Goal: Task Accomplishment & Management: Complete application form

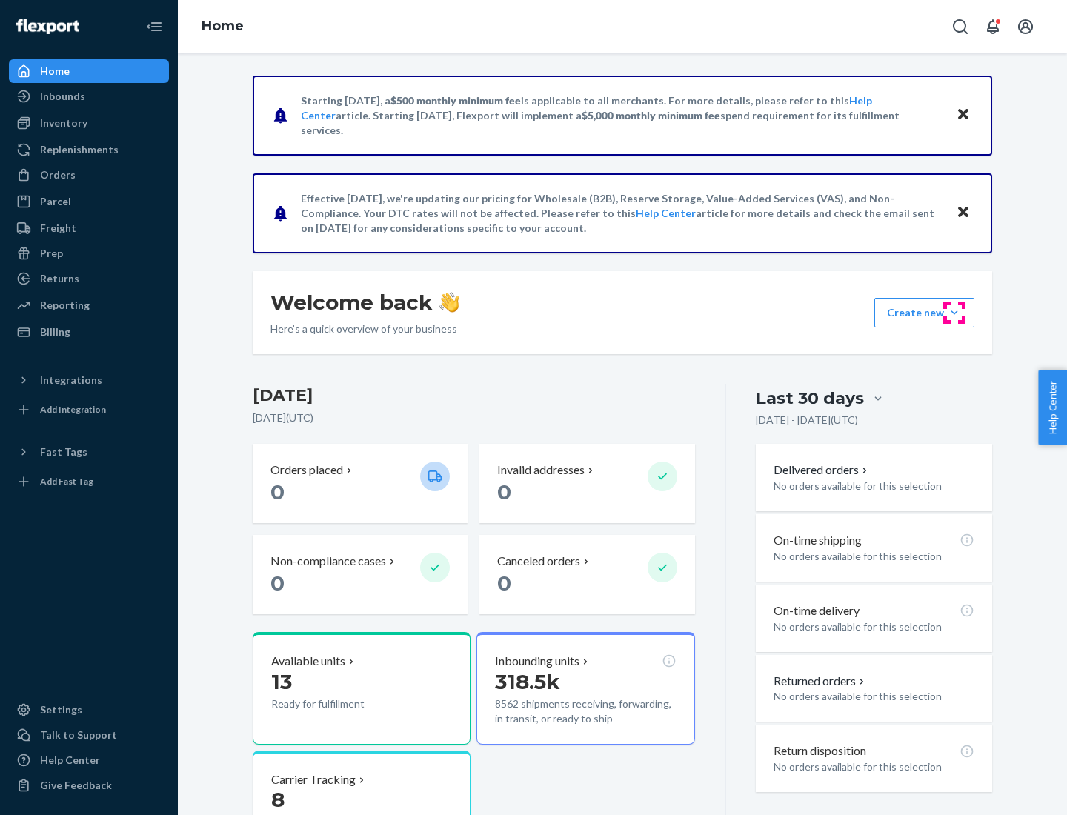
click at [954, 313] on button "Create new Create new inbound Create new order Create new product" at bounding box center [924, 313] width 100 height 30
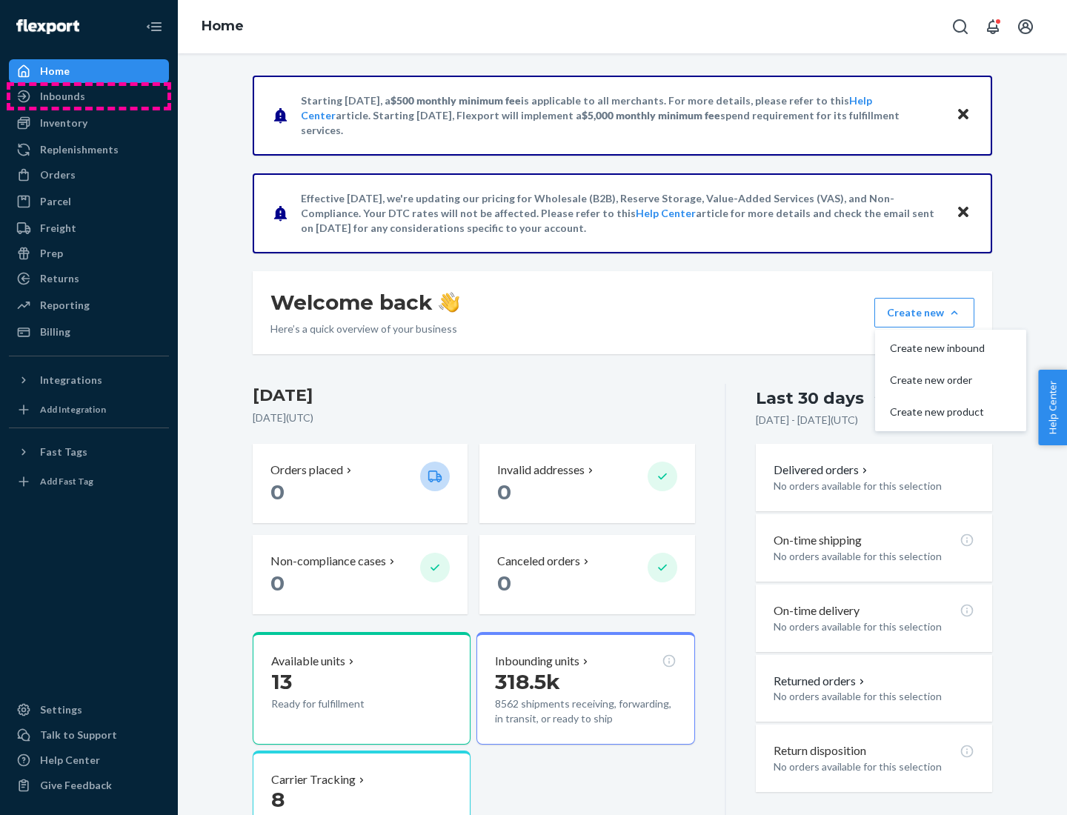
click at [89, 96] on div "Inbounds" at bounding box center [88, 96] width 157 height 21
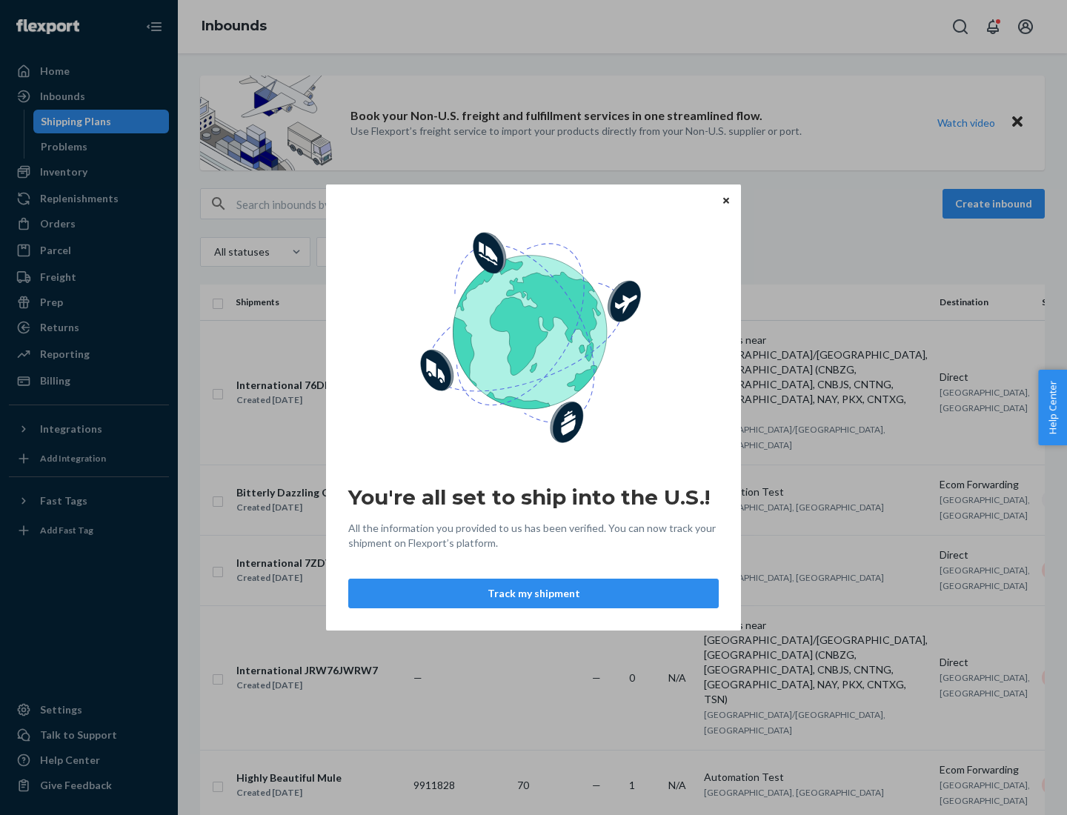
click at [725, 200] on icon "Close" at bounding box center [726, 200] width 6 height 6
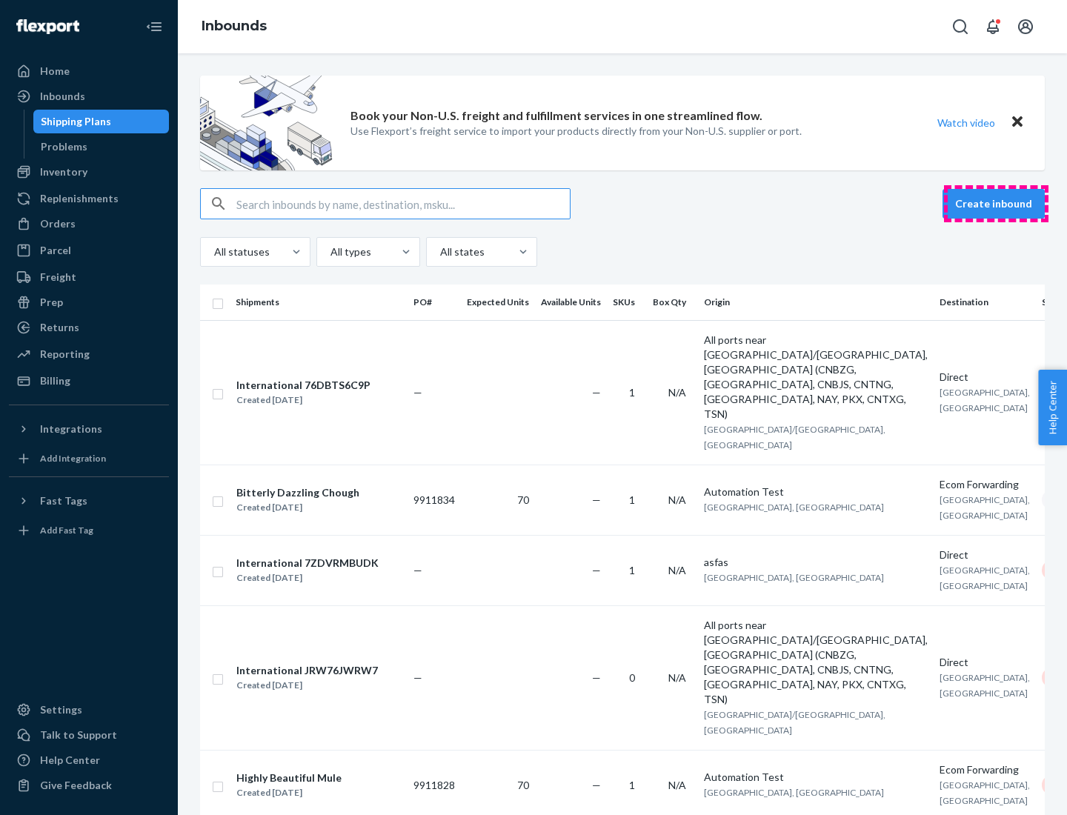
click at [995, 204] on button "Create inbound" at bounding box center [993, 204] width 102 height 30
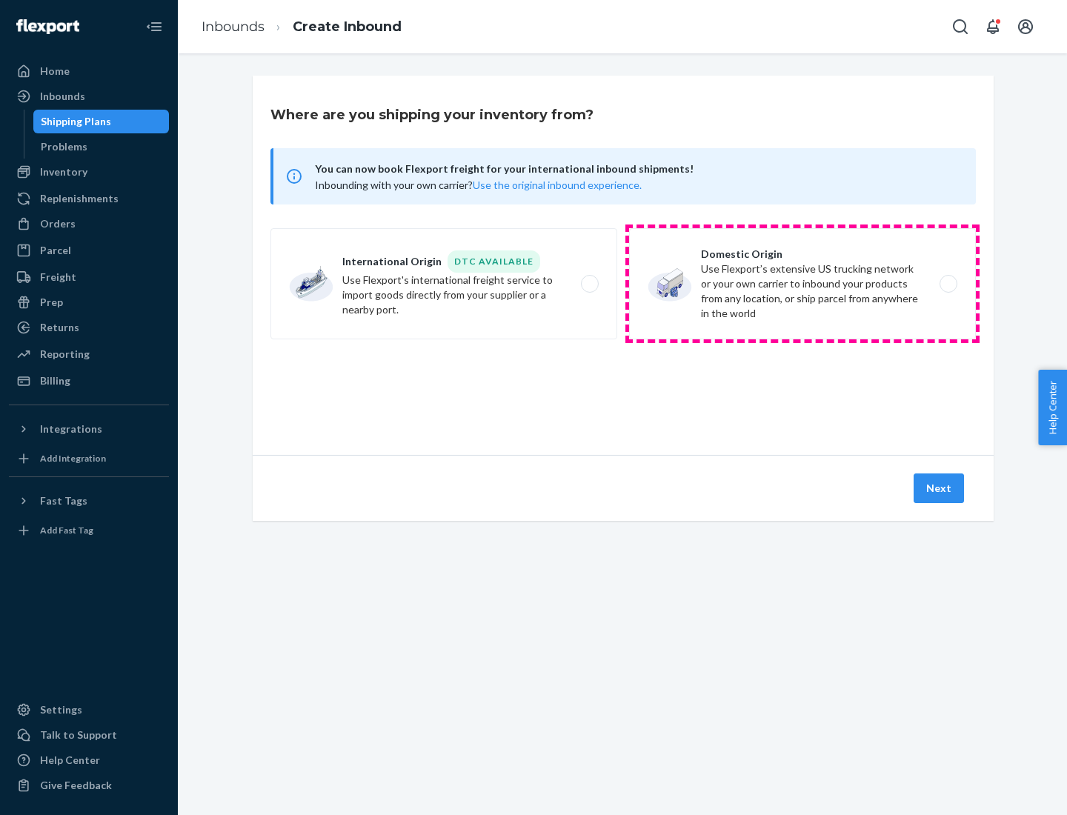
click at [802, 284] on label "Domestic Origin Use Flexport’s extensive US trucking network or your own carrie…" at bounding box center [802, 283] width 347 height 111
click at [947, 284] on input "Domestic Origin Use Flexport’s extensive US trucking network or your own carrie…" at bounding box center [952, 284] width 10 height 10
radio input "true"
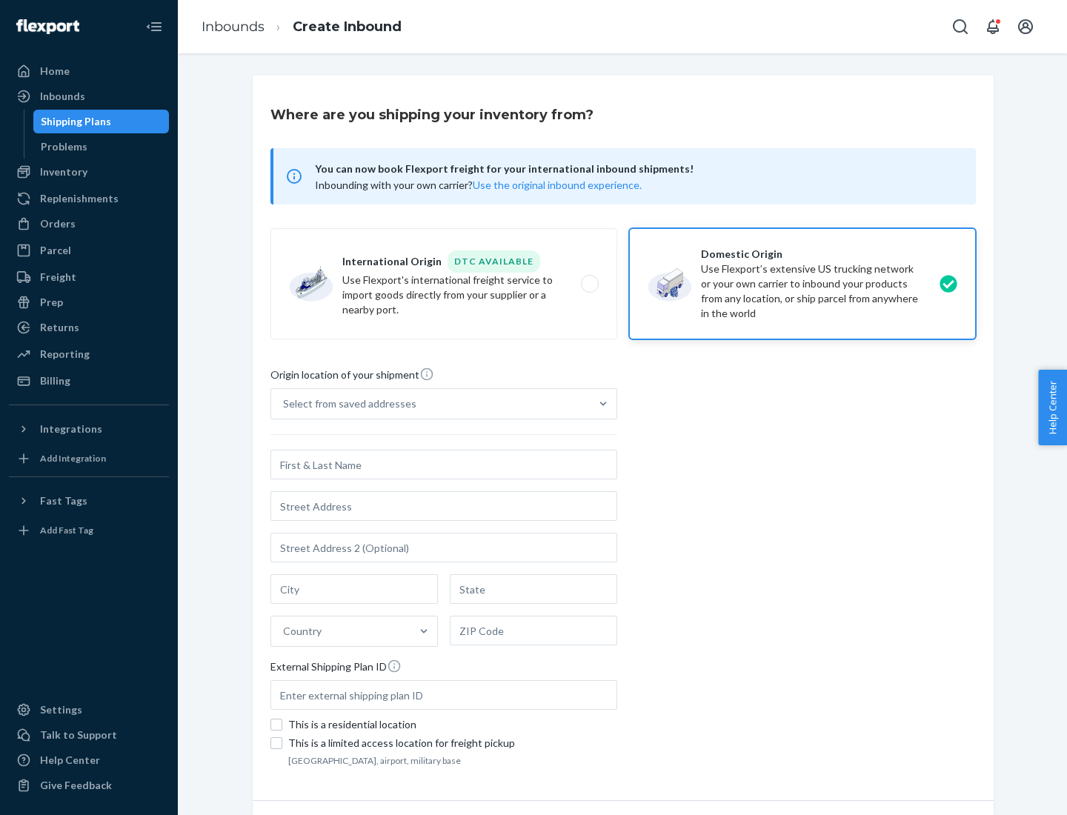
click at [430, 404] on div "Select from saved addresses" at bounding box center [430, 404] width 318 height 30
click at [284, 404] on input "Select from saved addresses" at bounding box center [283, 403] width 1 height 15
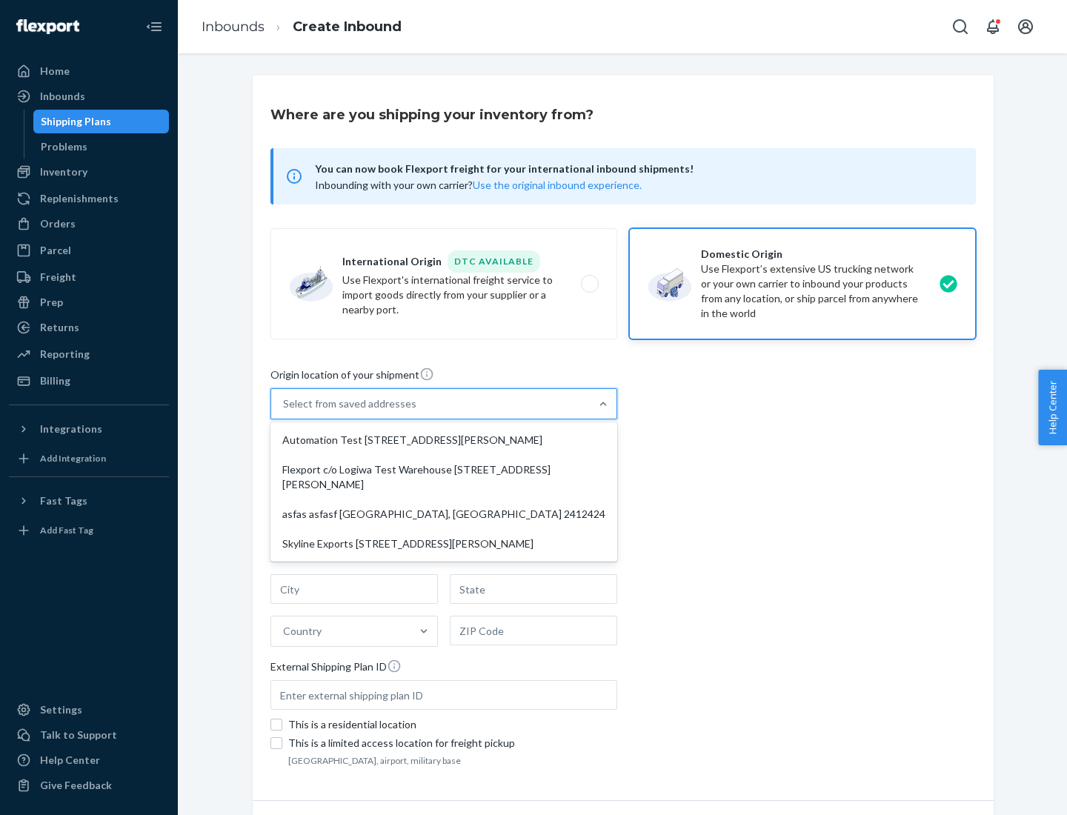
scroll to position [6, 0]
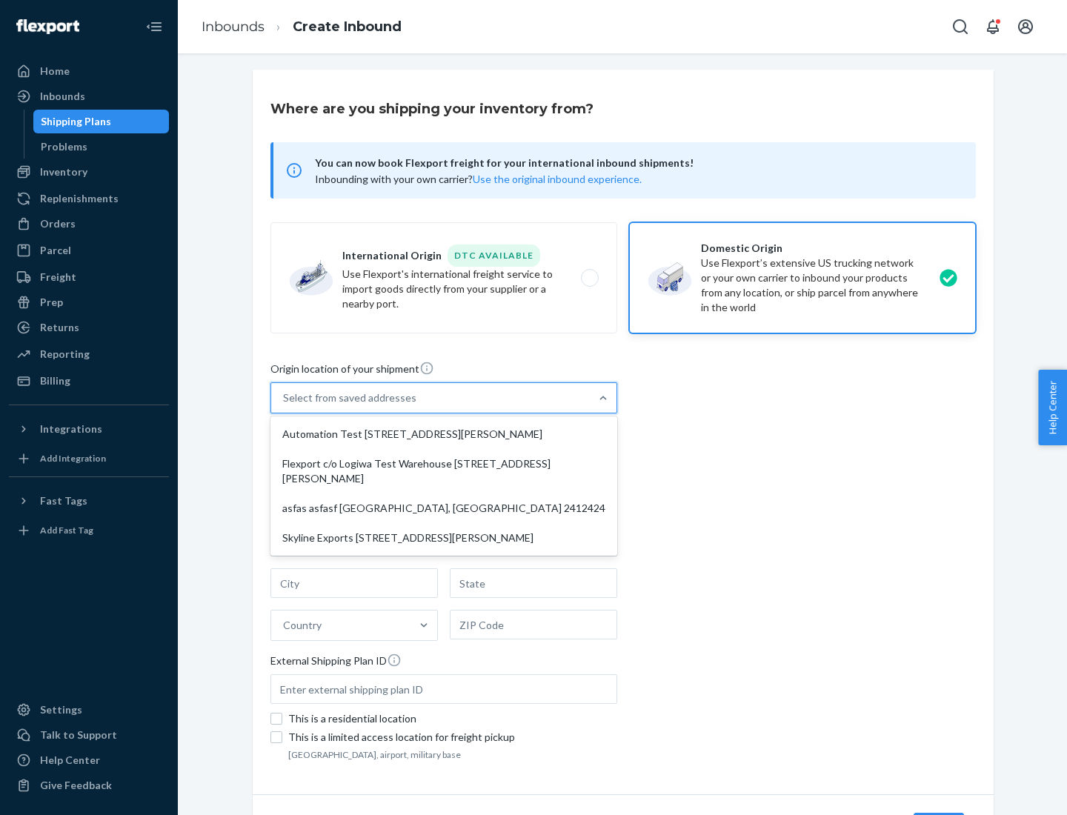
click at [444, 434] on div "Automation Test [STREET_ADDRESS][PERSON_NAME]" at bounding box center [443, 434] width 341 height 30
click at [284, 405] on input "option Automation Test [STREET_ADDRESS][PERSON_NAME] focused, 1 of 4. 4 results…" at bounding box center [283, 397] width 1 height 15
type input "Automation Test"
type input "[STREET_ADDRESS][PERSON_NAME]"
type input "9th Floor"
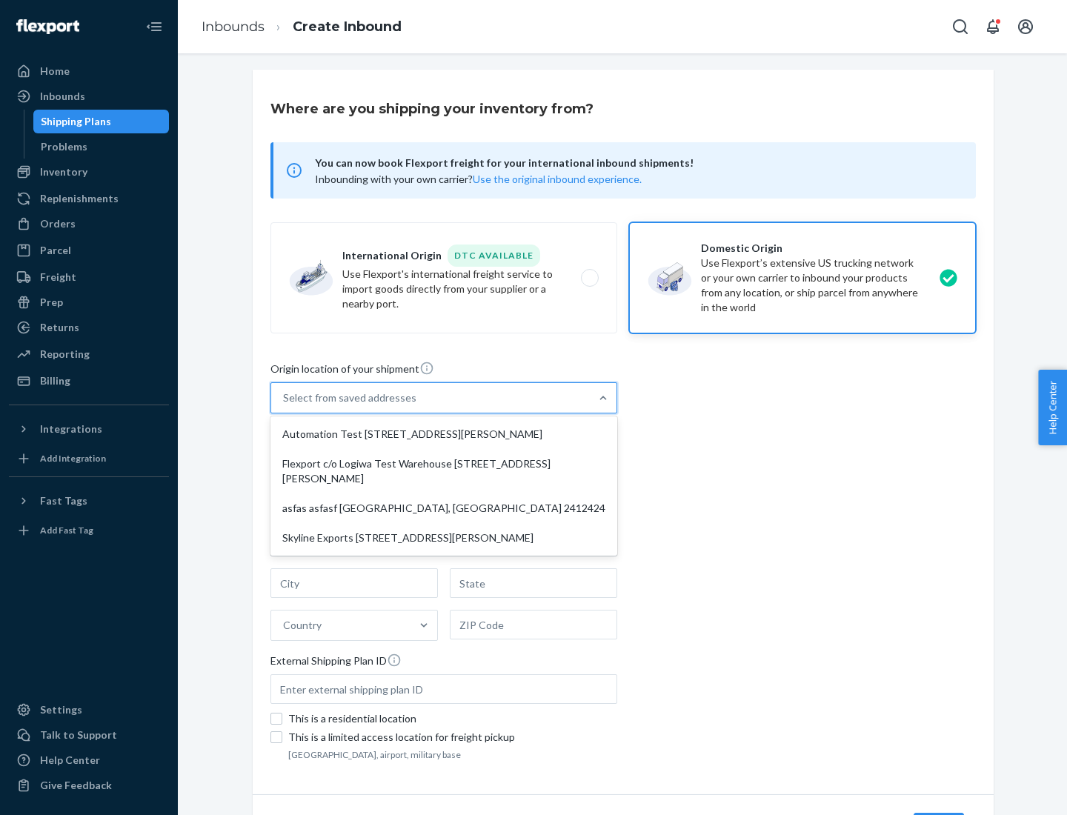
type input "[GEOGRAPHIC_DATA]"
type input "CA"
type input "94104"
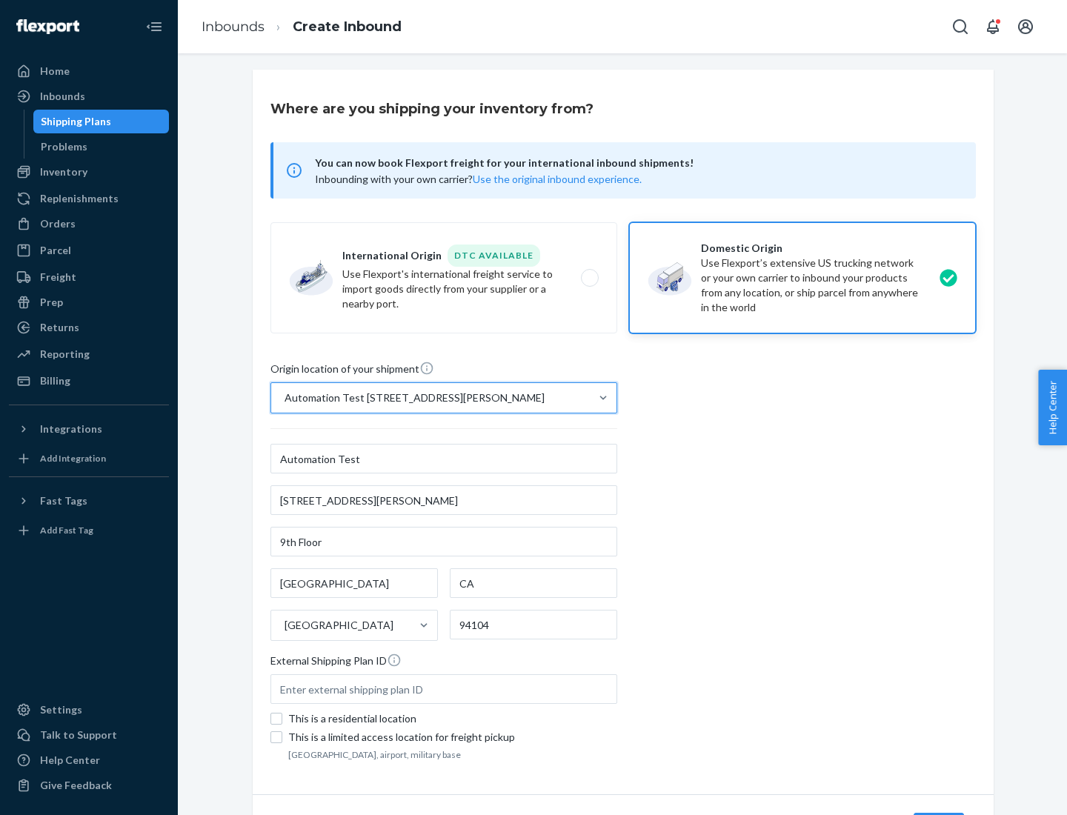
scroll to position [87, 0]
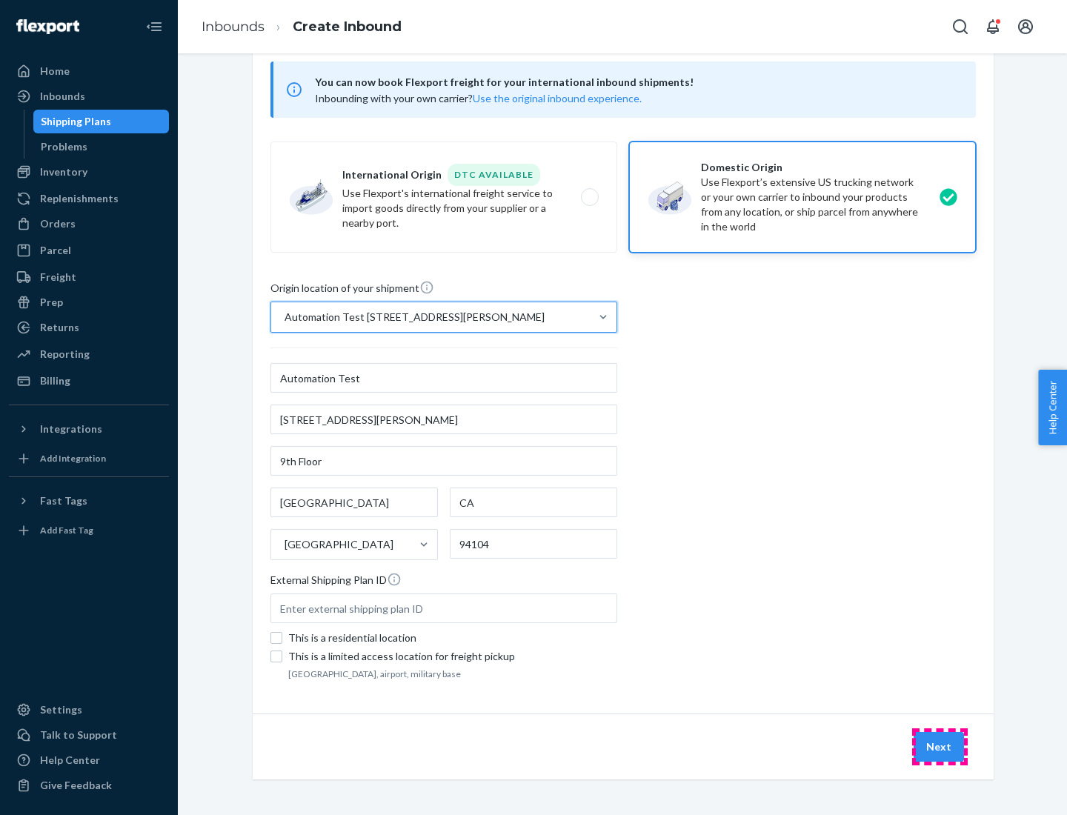
click at [939, 747] on button "Next" at bounding box center [938, 747] width 50 height 30
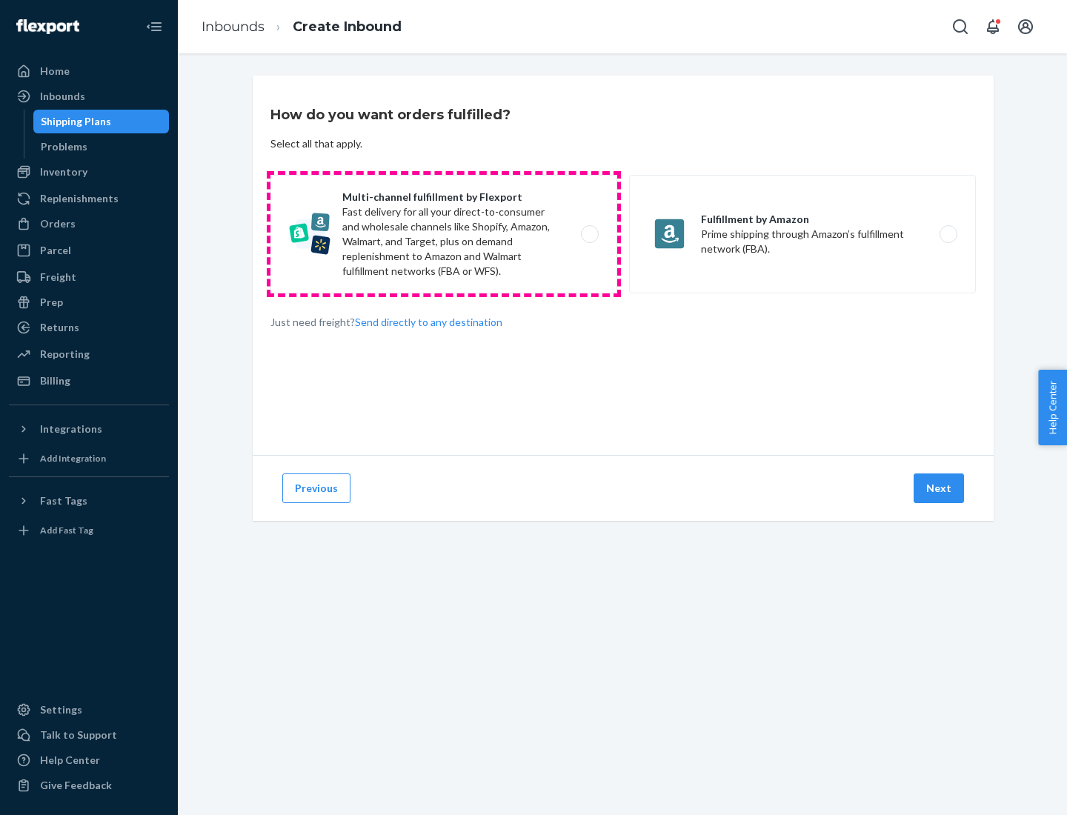
click at [444, 234] on label "Multi-channel fulfillment by Flexport Fast delivery for all your direct-to-cons…" at bounding box center [443, 234] width 347 height 119
click at [589, 234] on input "Multi-channel fulfillment by Flexport Fast delivery for all your direct-to-cons…" at bounding box center [594, 235] width 10 height 10
radio input "true"
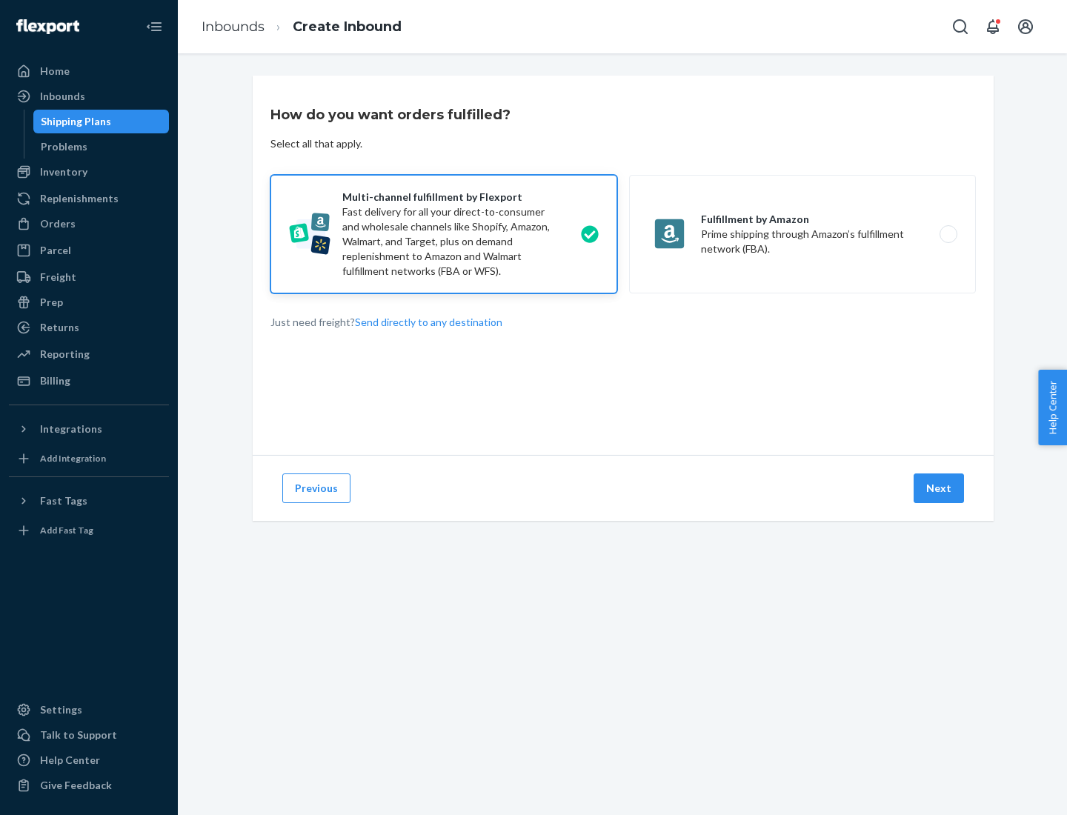
click at [939, 488] on button "Next" at bounding box center [938, 488] width 50 height 30
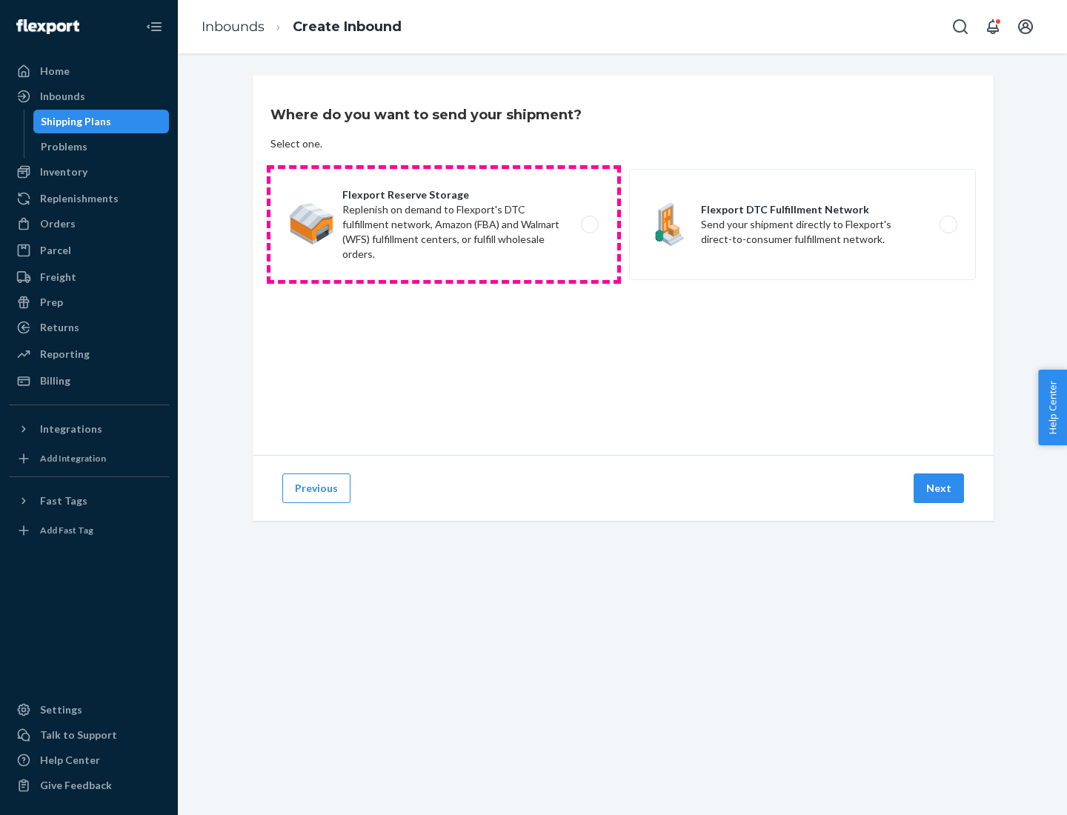
click at [444, 224] on label "Flexport Reserve Storage Replenish on demand to Flexport's DTC fulfillment netw…" at bounding box center [443, 224] width 347 height 111
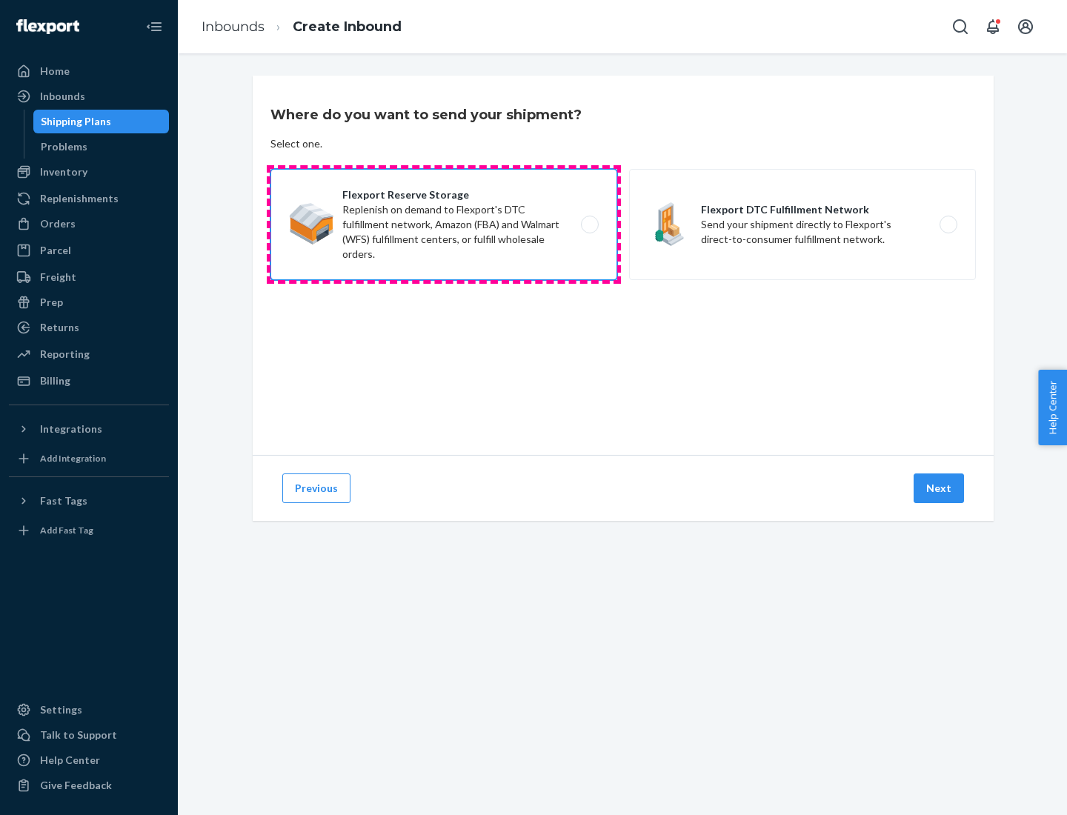
click at [589, 224] on input "Flexport Reserve Storage Replenish on demand to Flexport's DTC fulfillment netw…" at bounding box center [594, 225] width 10 height 10
radio input "true"
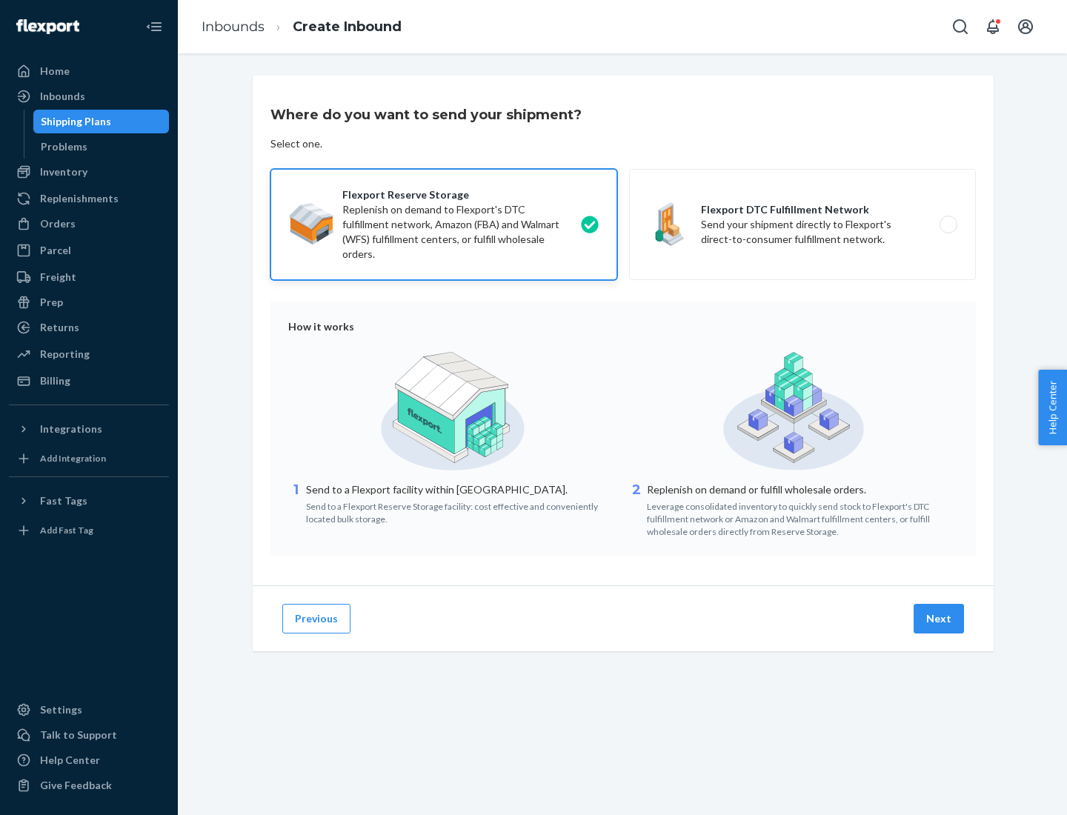
click at [939, 618] on button "Next" at bounding box center [938, 619] width 50 height 30
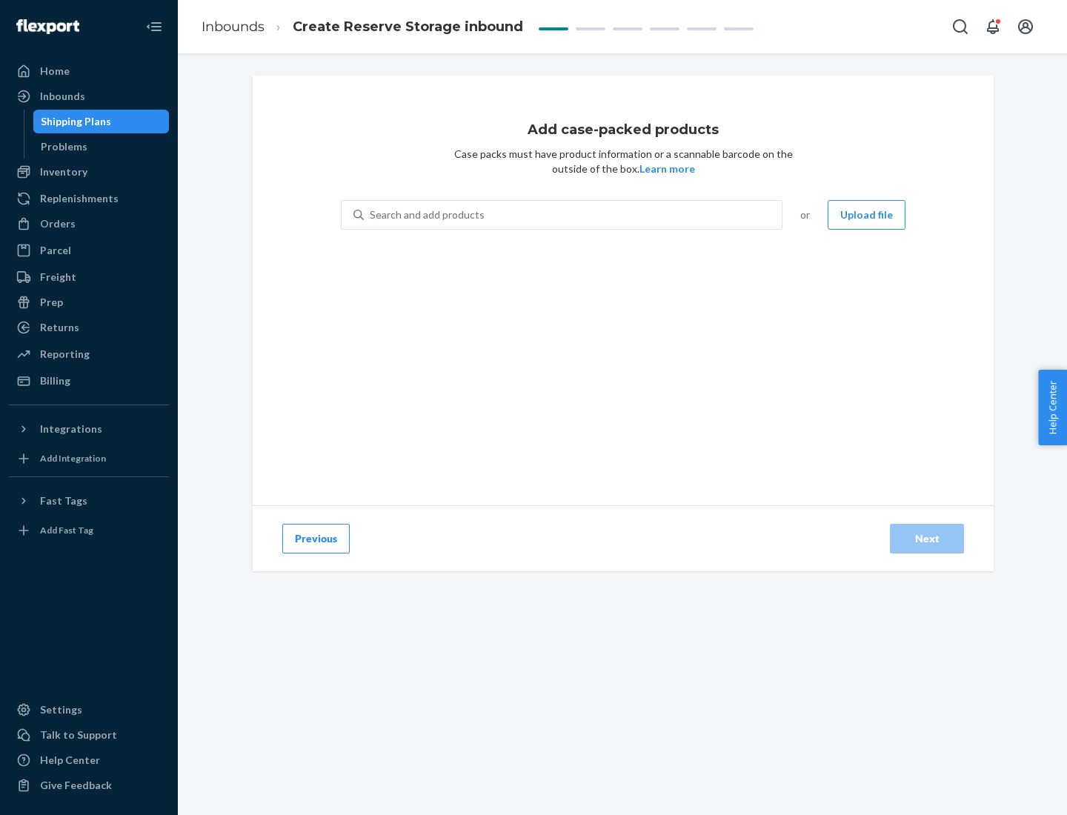
click at [573, 215] on div "Search and add products" at bounding box center [573, 214] width 418 height 27
click at [371, 215] on input "Search and add products" at bounding box center [370, 214] width 1 height 15
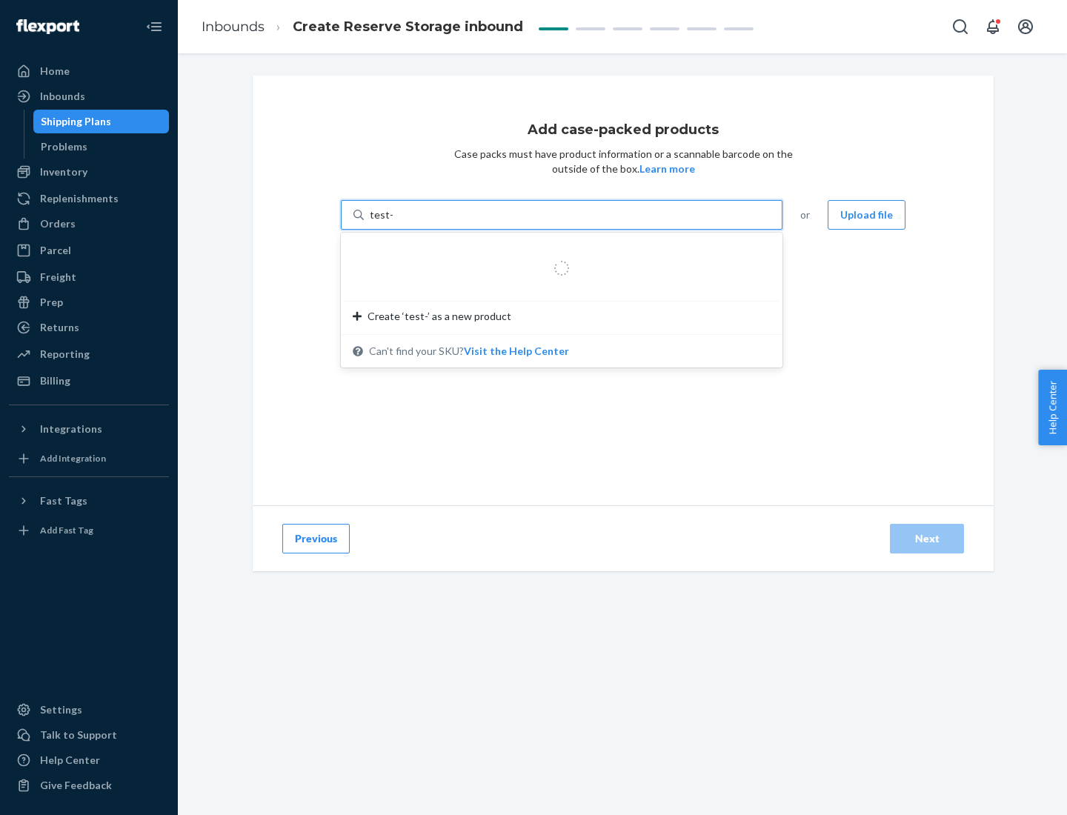
type input "test-syn"
click at [556, 250] on div "test - syn - test" at bounding box center [556, 250] width 406 height 15
click at [408, 222] on input "test-syn" at bounding box center [389, 214] width 39 height 15
type input "1"
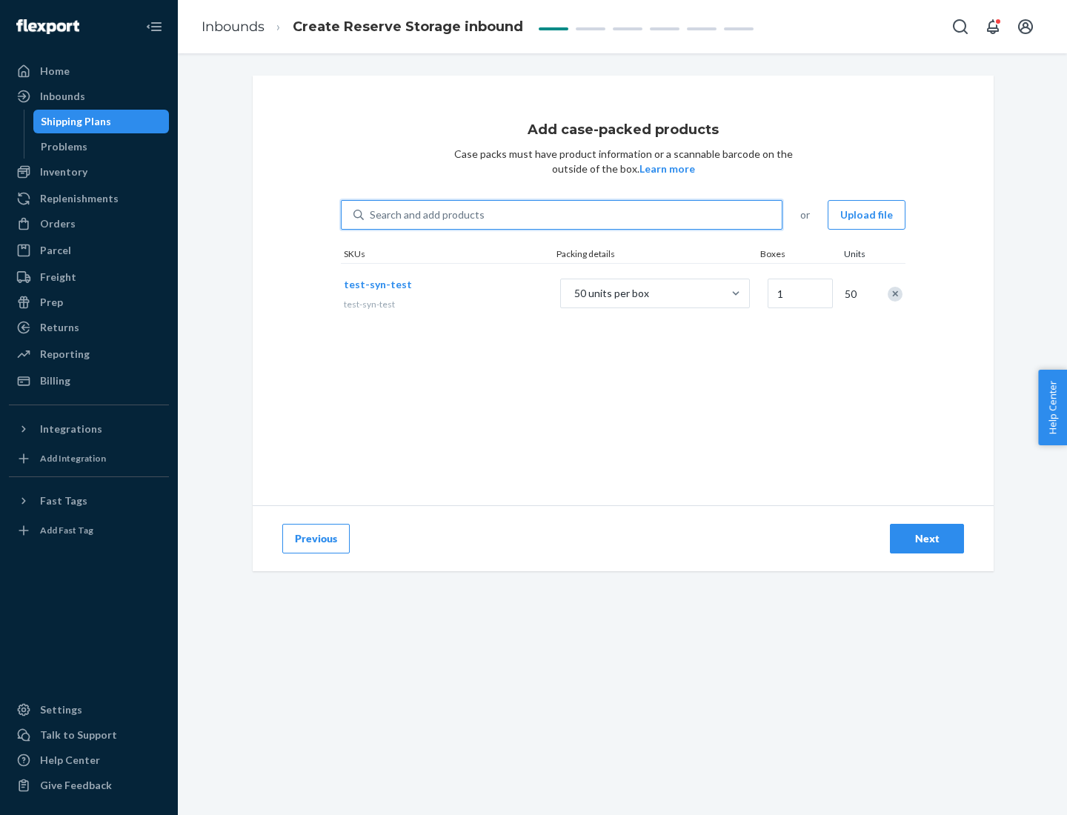
click at [927, 538] on div "Next" at bounding box center [926, 538] width 49 height 15
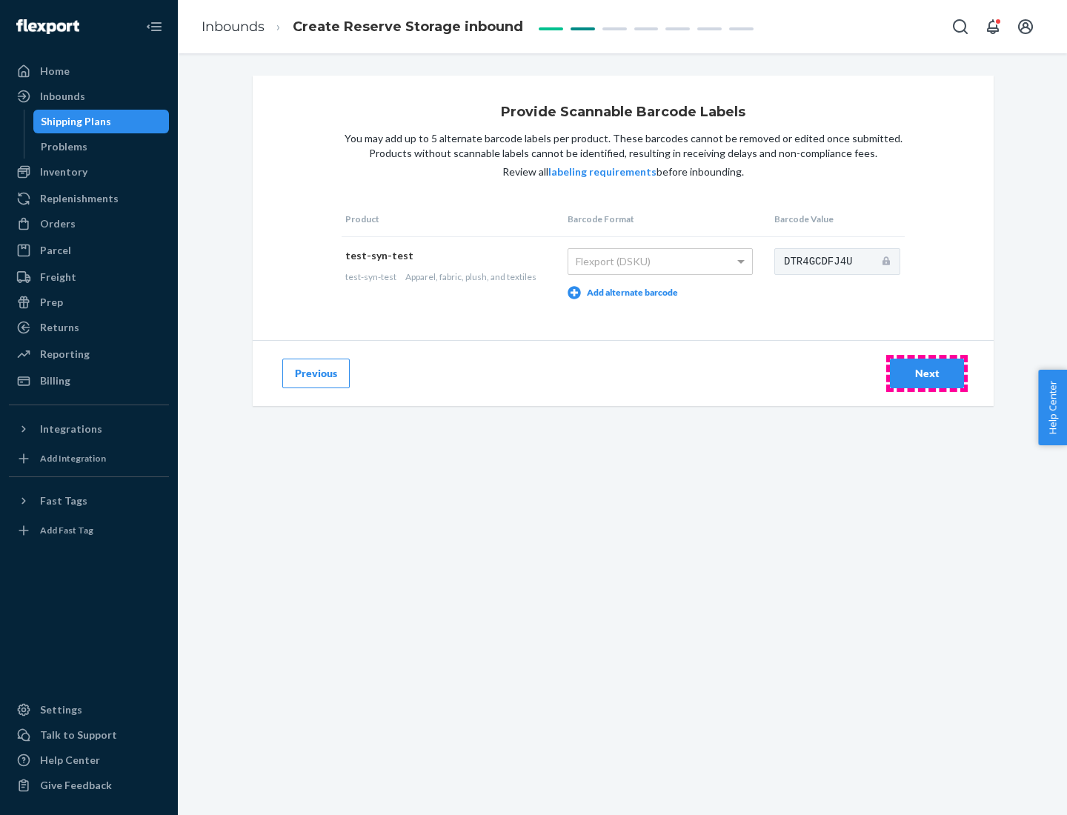
click at [927, 373] on div "Next" at bounding box center [926, 373] width 49 height 15
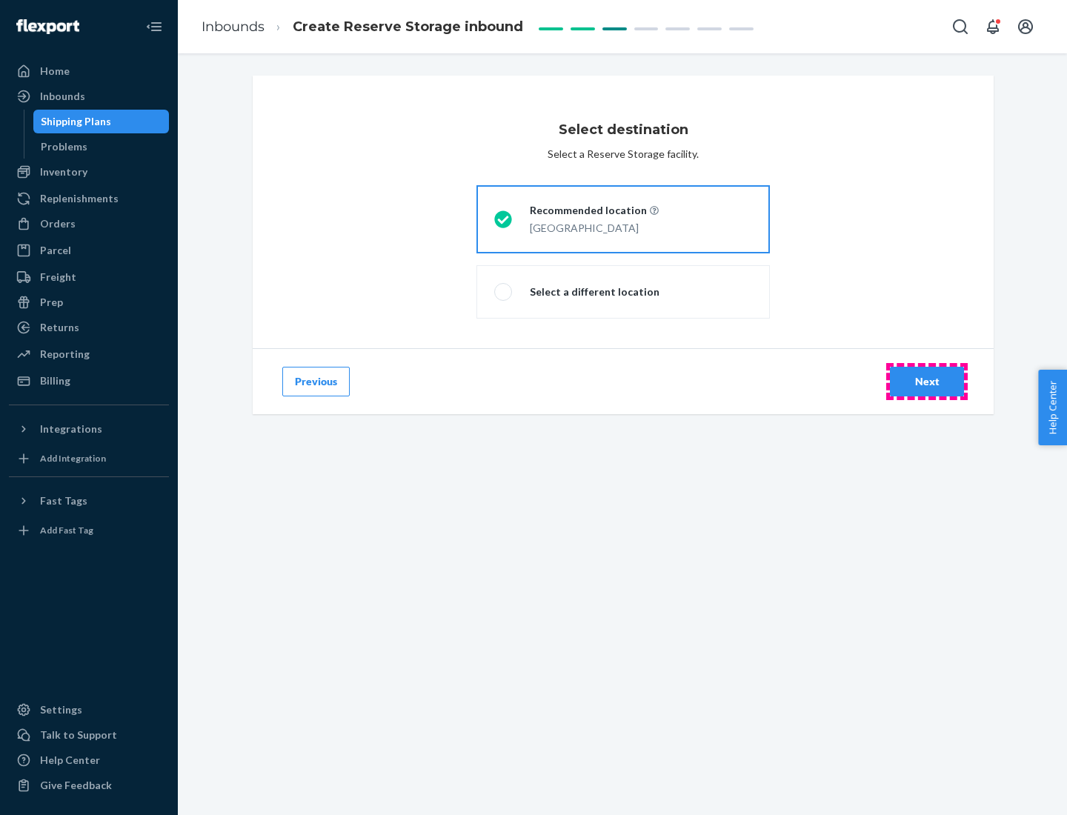
click at [927, 381] on div "Next" at bounding box center [926, 381] width 49 height 15
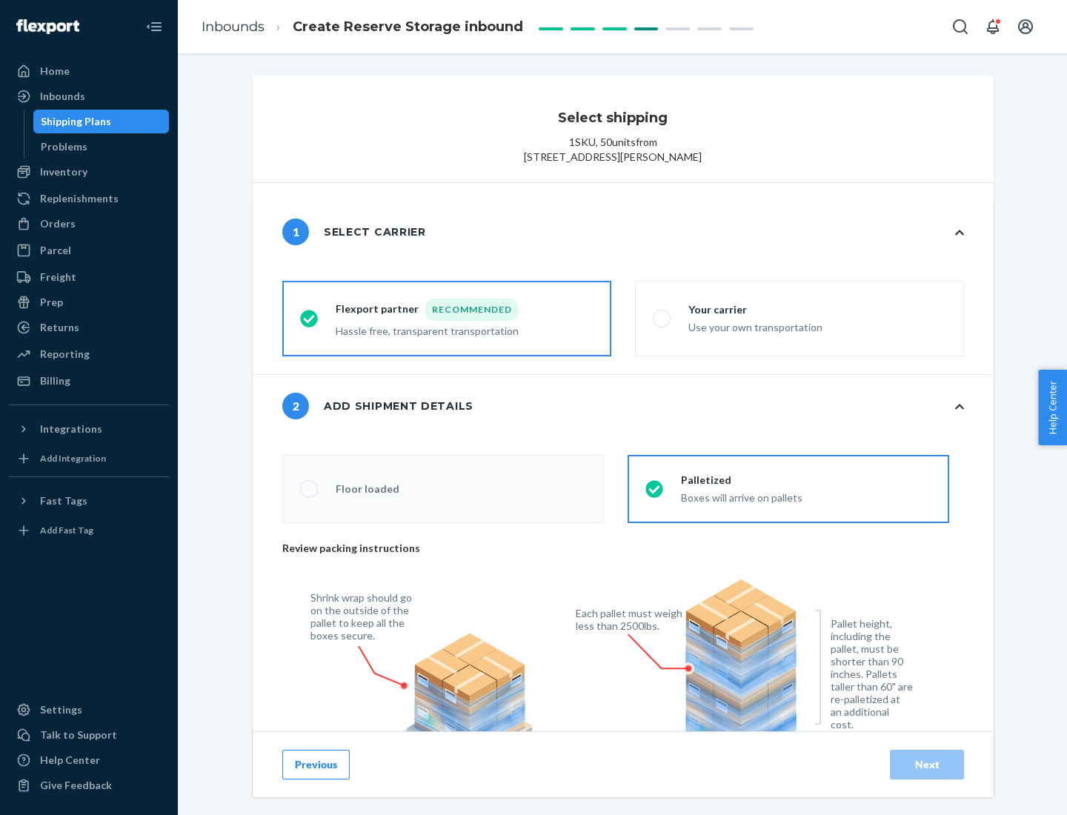
radio input "false"
type input "1"
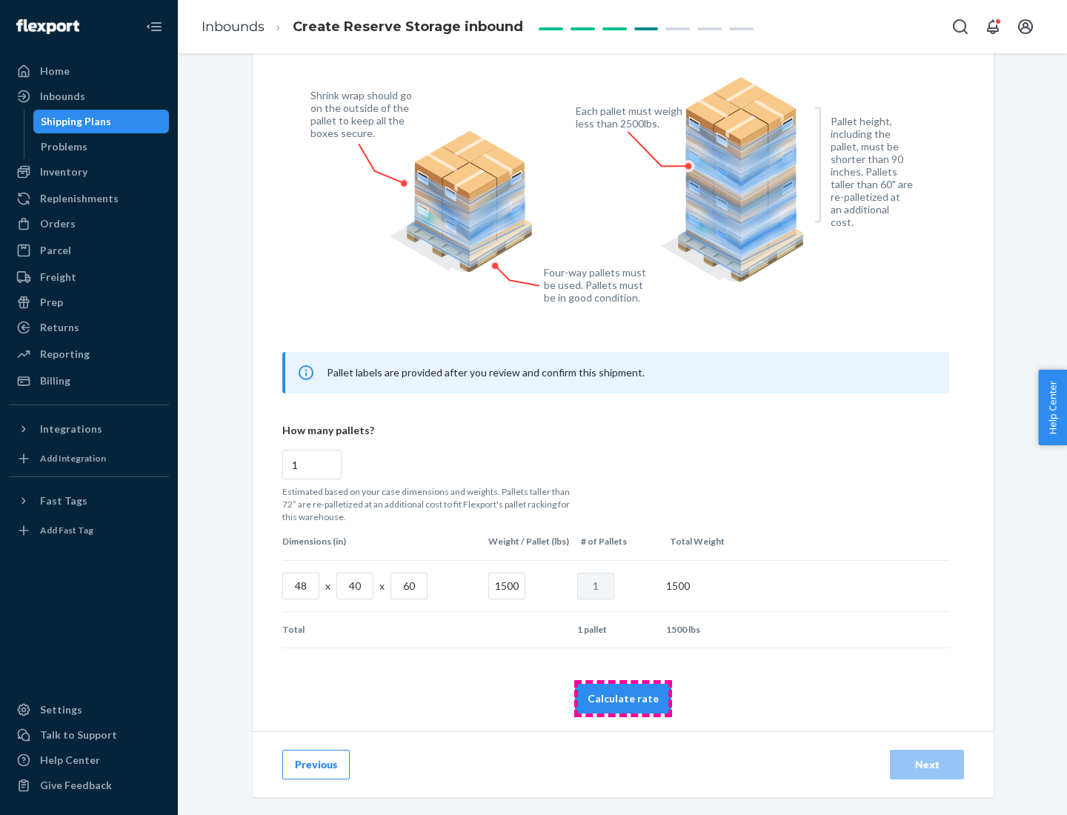
click at [623, 698] on button "Calculate rate" at bounding box center [623, 699] width 96 height 30
radio input "false"
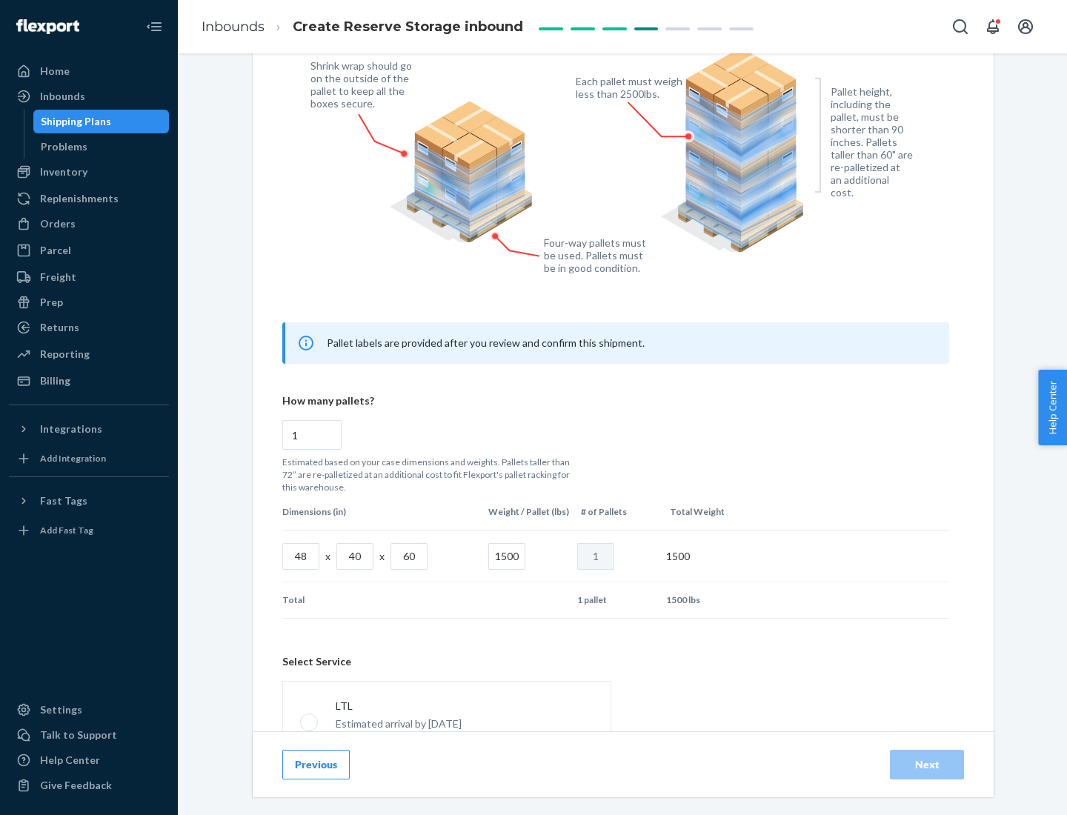
scroll to position [655, 0]
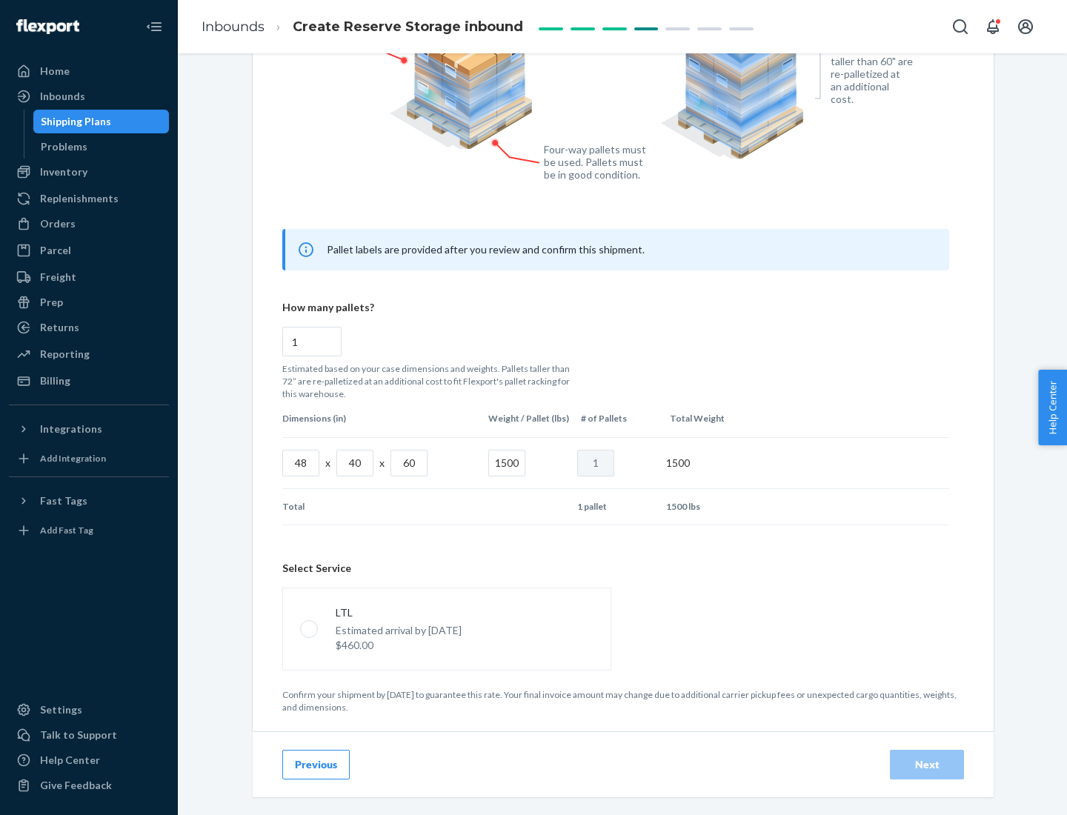
click at [446, 628] on p "Estimated arrival by [DATE]" at bounding box center [399, 630] width 126 height 15
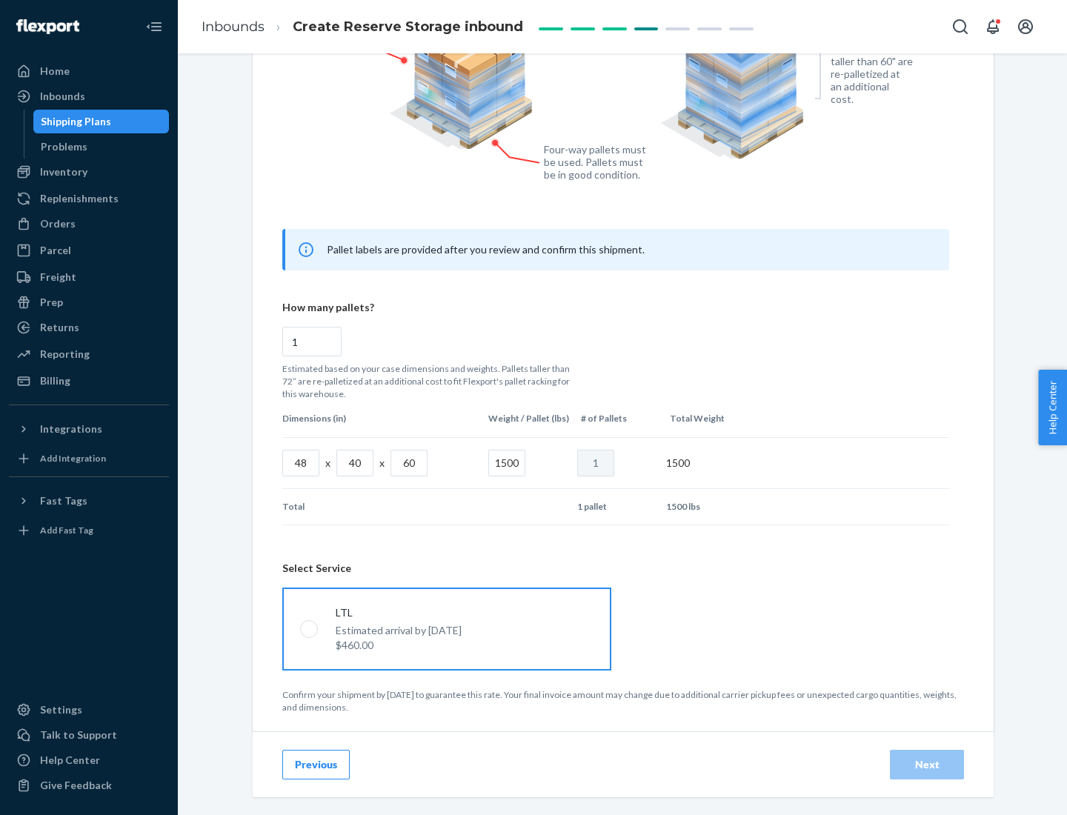
click at [310, 628] on input "LTL Estimated arrival by [DATE] $460.00" at bounding box center [305, 629] width 10 height 10
radio input "true"
radio input "false"
click at [927, 764] on div "Next" at bounding box center [926, 764] width 49 height 15
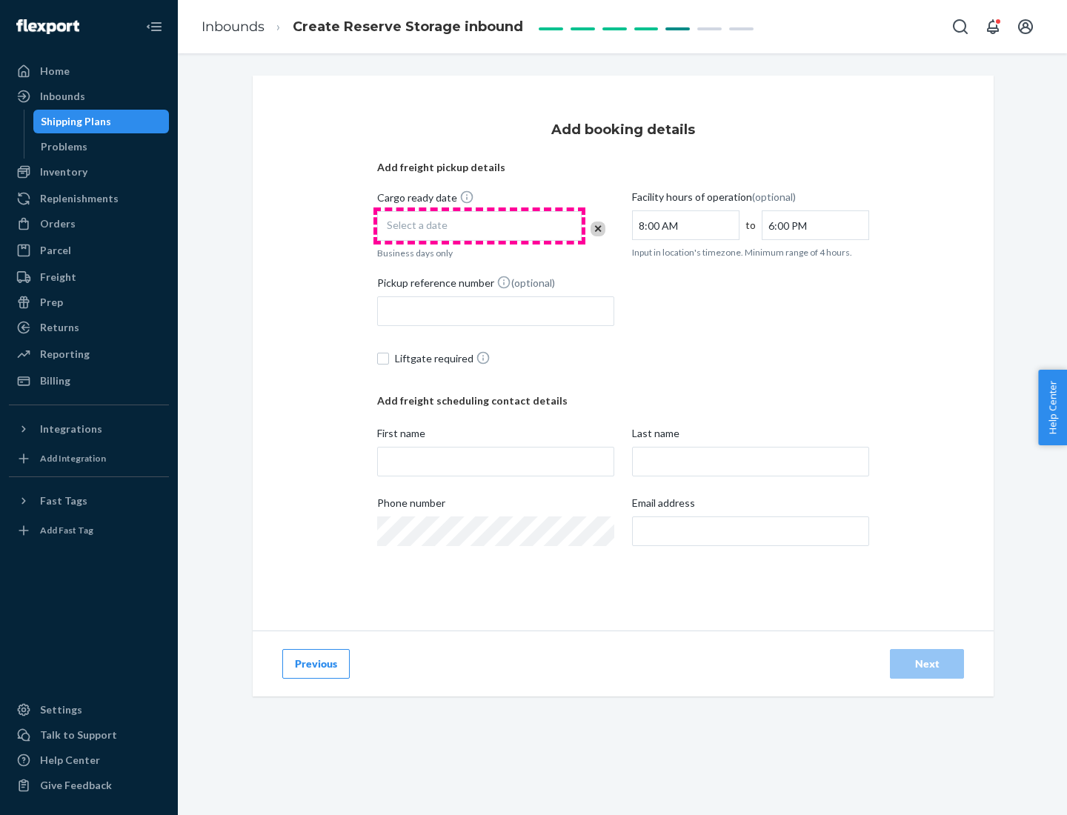
click at [479, 226] on div "Select a date" at bounding box center [479, 226] width 204 height 30
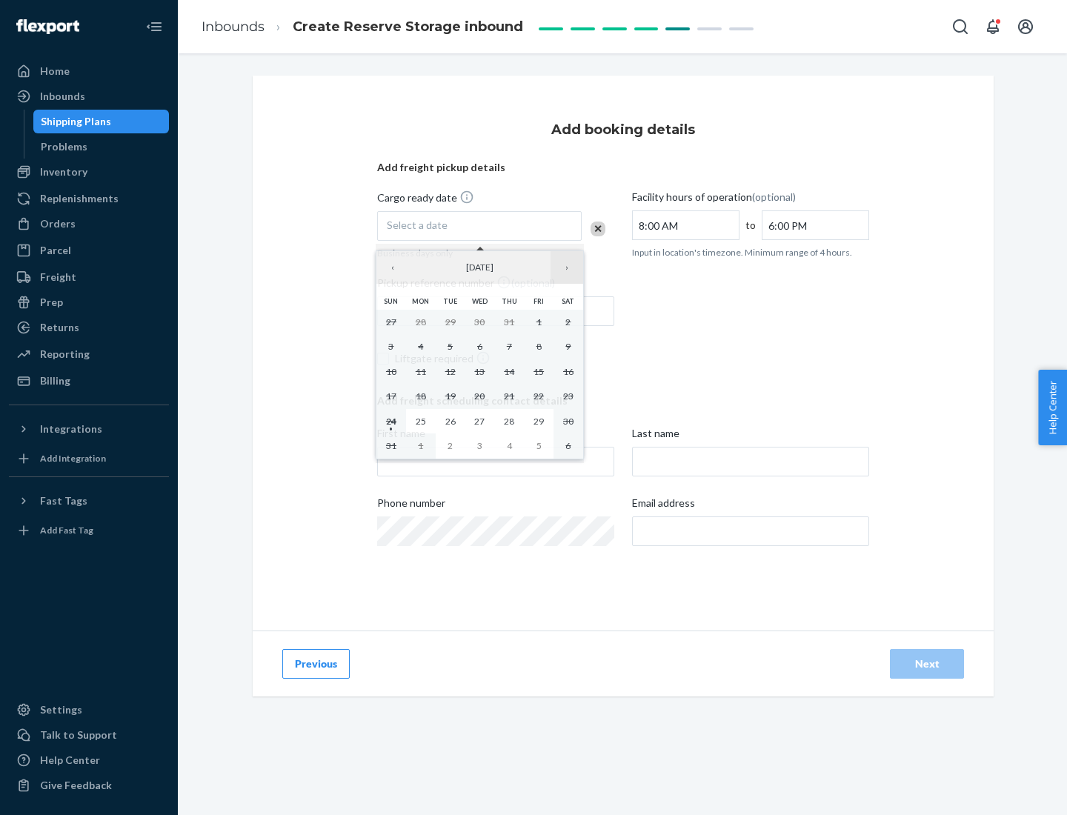
click at [567, 267] on button "›" at bounding box center [566, 267] width 33 height 33
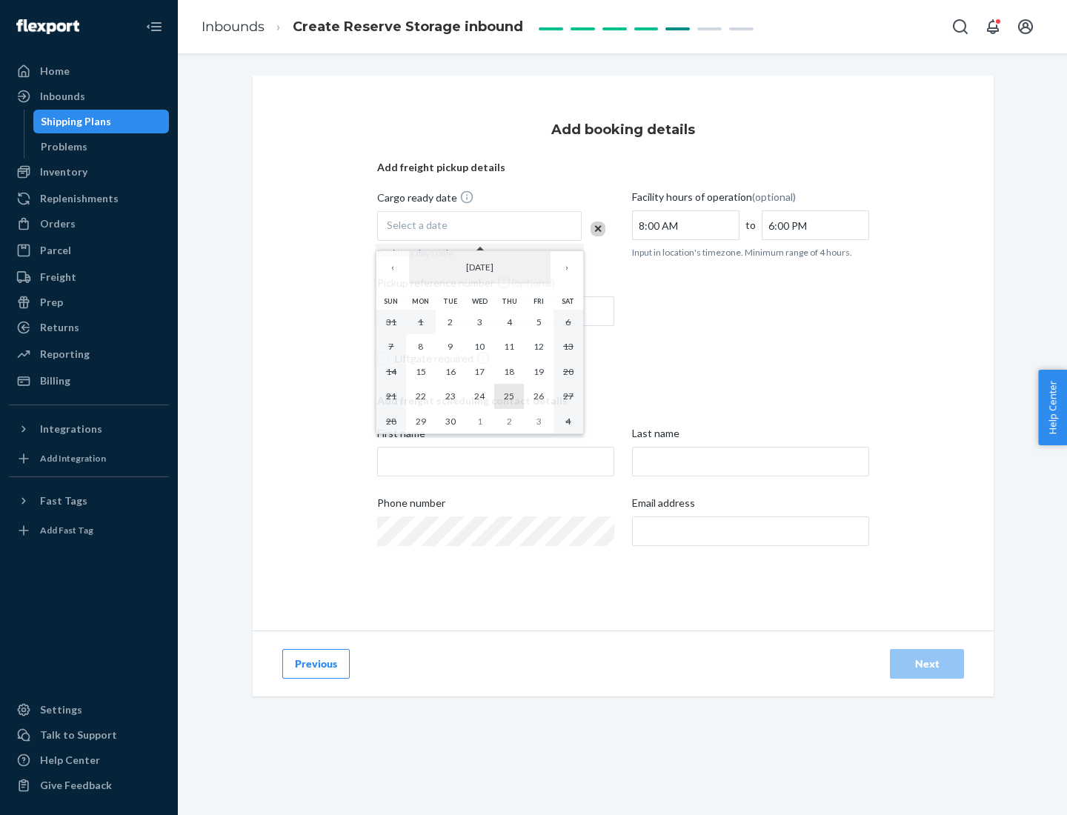
click at [509, 396] on abbr "25" at bounding box center [509, 395] width 10 height 11
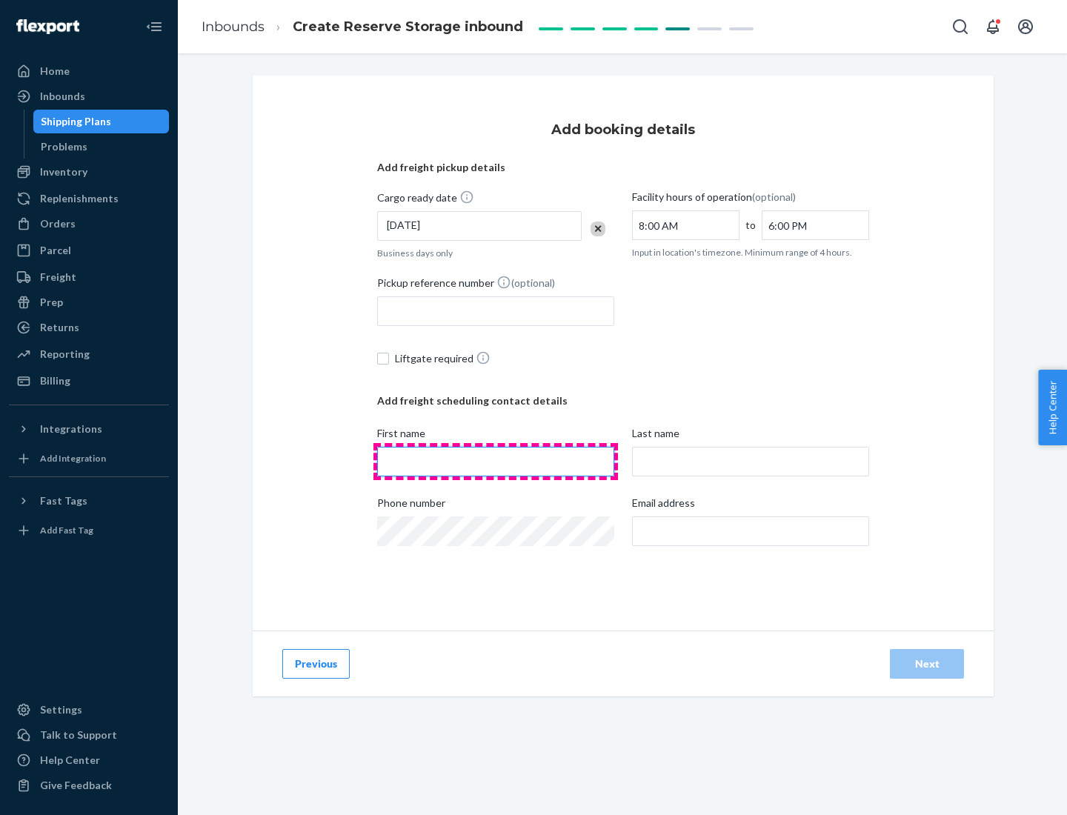
click at [496, 461] on input "First name" at bounding box center [495, 462] width 237 height 30
type input "[PERSON_NAME]"
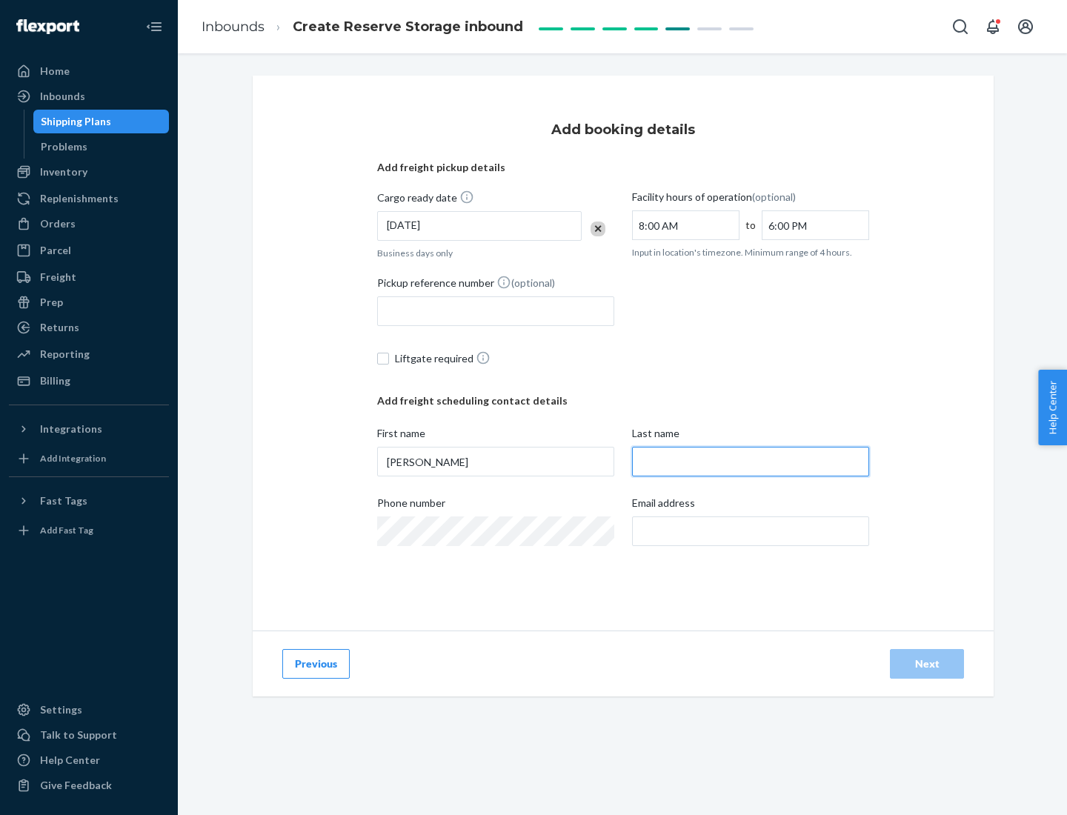
click at [750, 461] on input "Last name" at bounding box center [750, 462] width 237 height 30
type input "Doe"
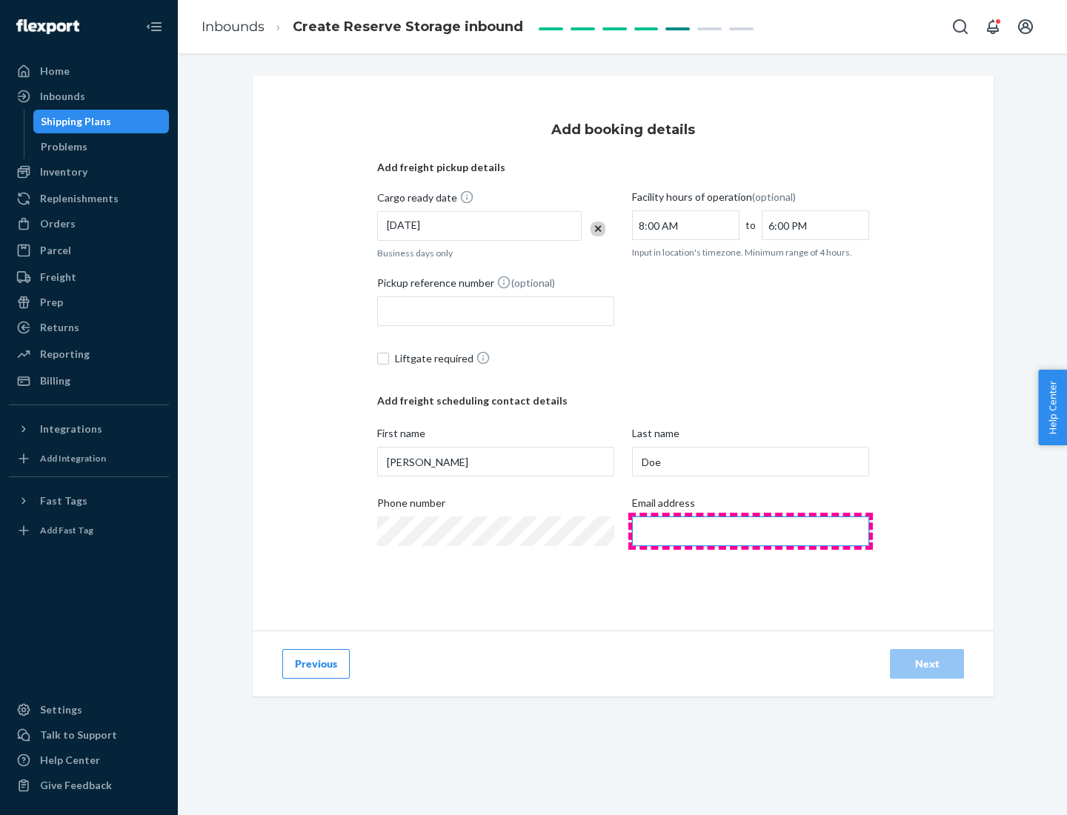
click at [750, 531] on input "Email address" at bounding box center [750, 531] width 237 height 30
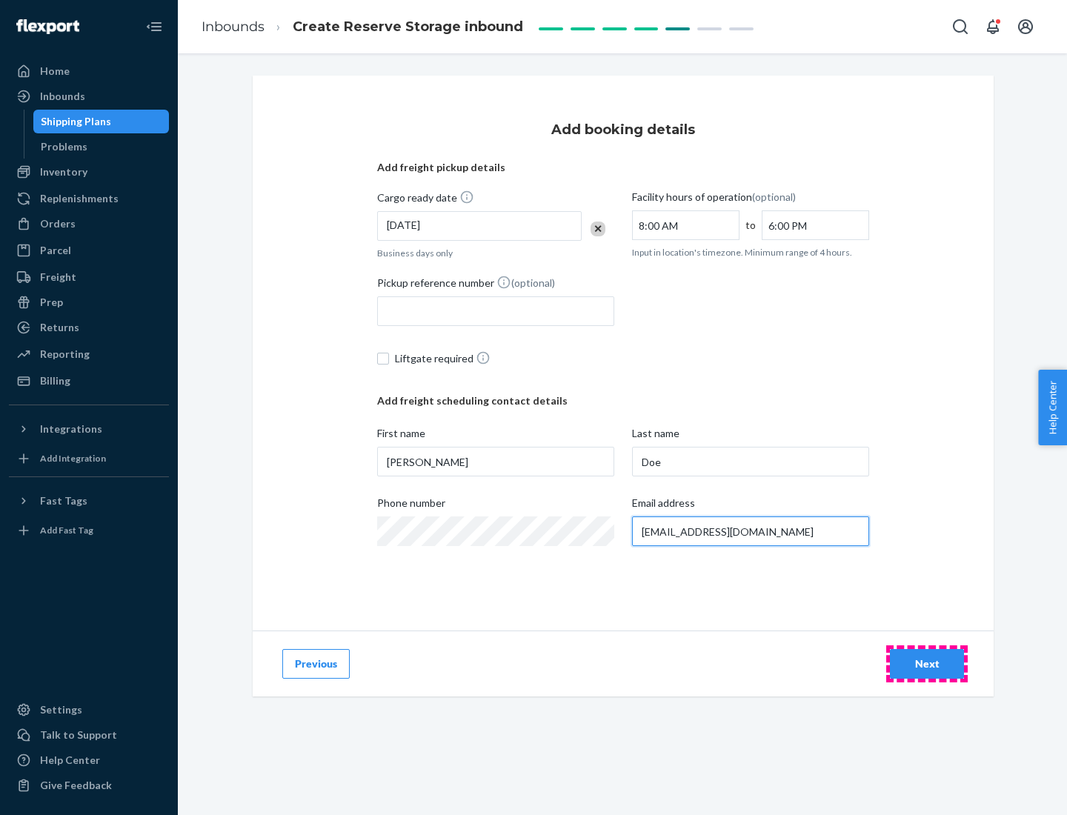
type input "[EMAIL_ADDRESS][DOMAIN_NAME]"
click at [927, 664] on div "Next" at bounding box center [926, 663] width 49 height 15
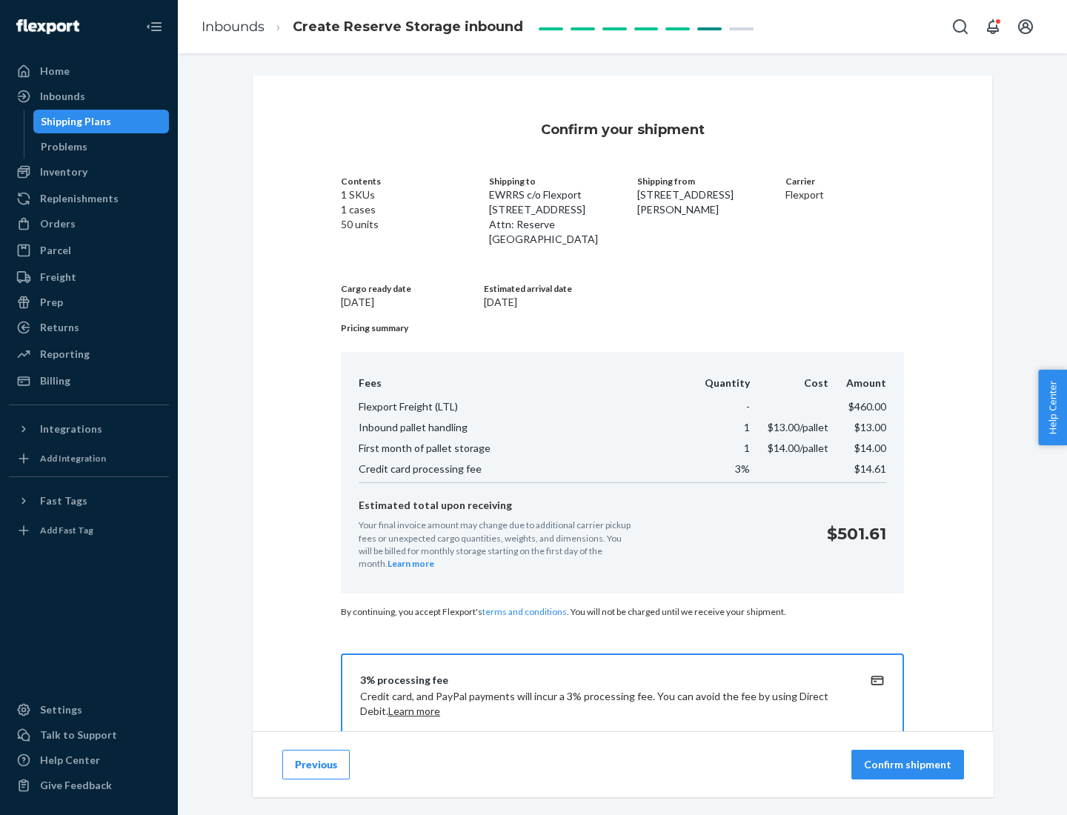
scroll to position [213, 0]
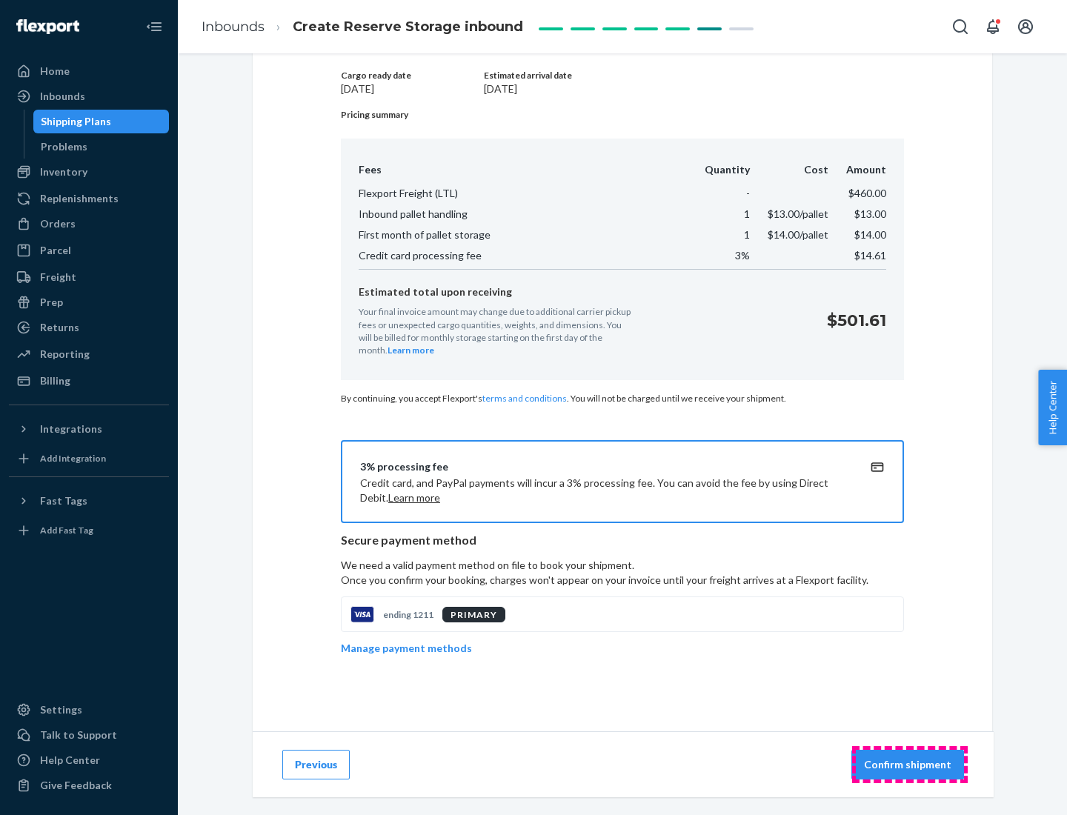
click at [909, 764] on p "Confirm shipment" at bounding box center [907, 764] width 87 height 15
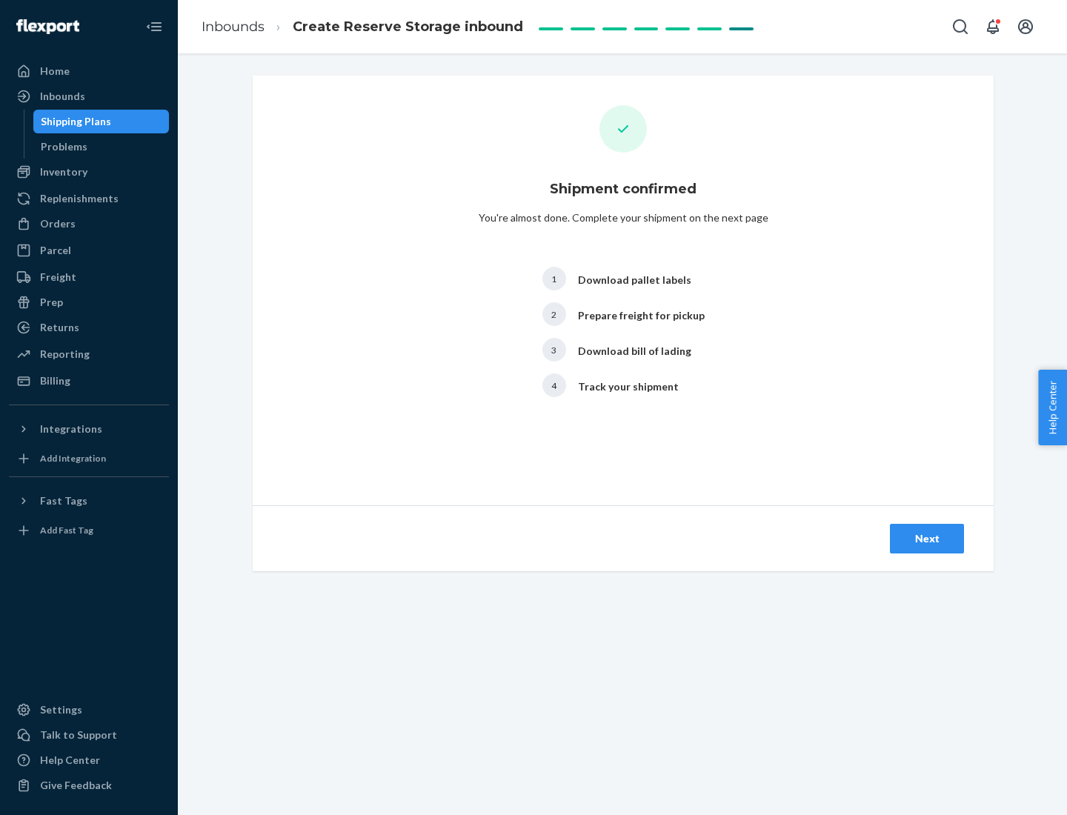
click at [927, 538] on div "Next" at bounding box center [926, 538] width 49 height 15
